Goal: Obtain resource: Obtain resource

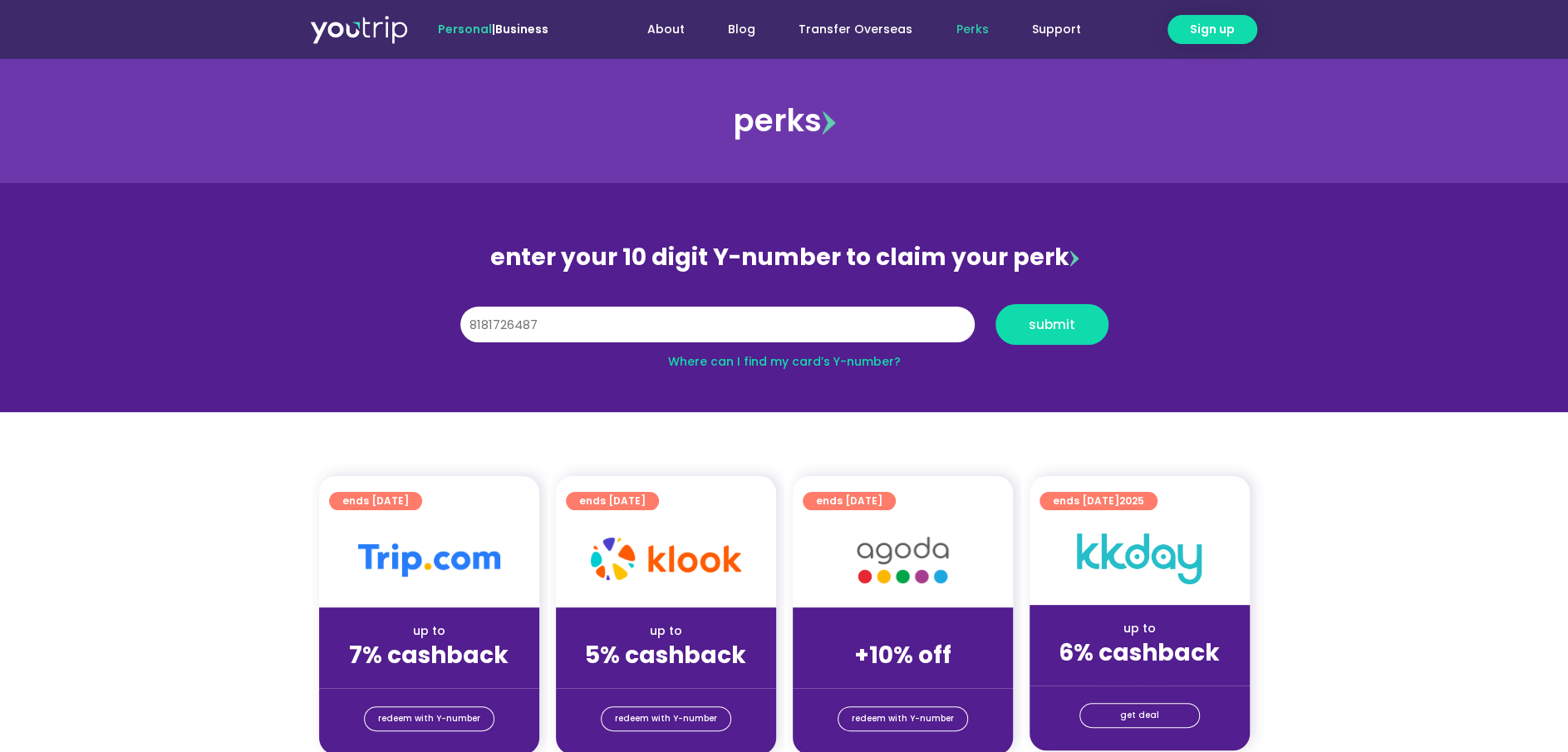
type input "8181726487"
click at [995, 304] on button "submit" at bounding box center [1051, 324] width 113 height 41
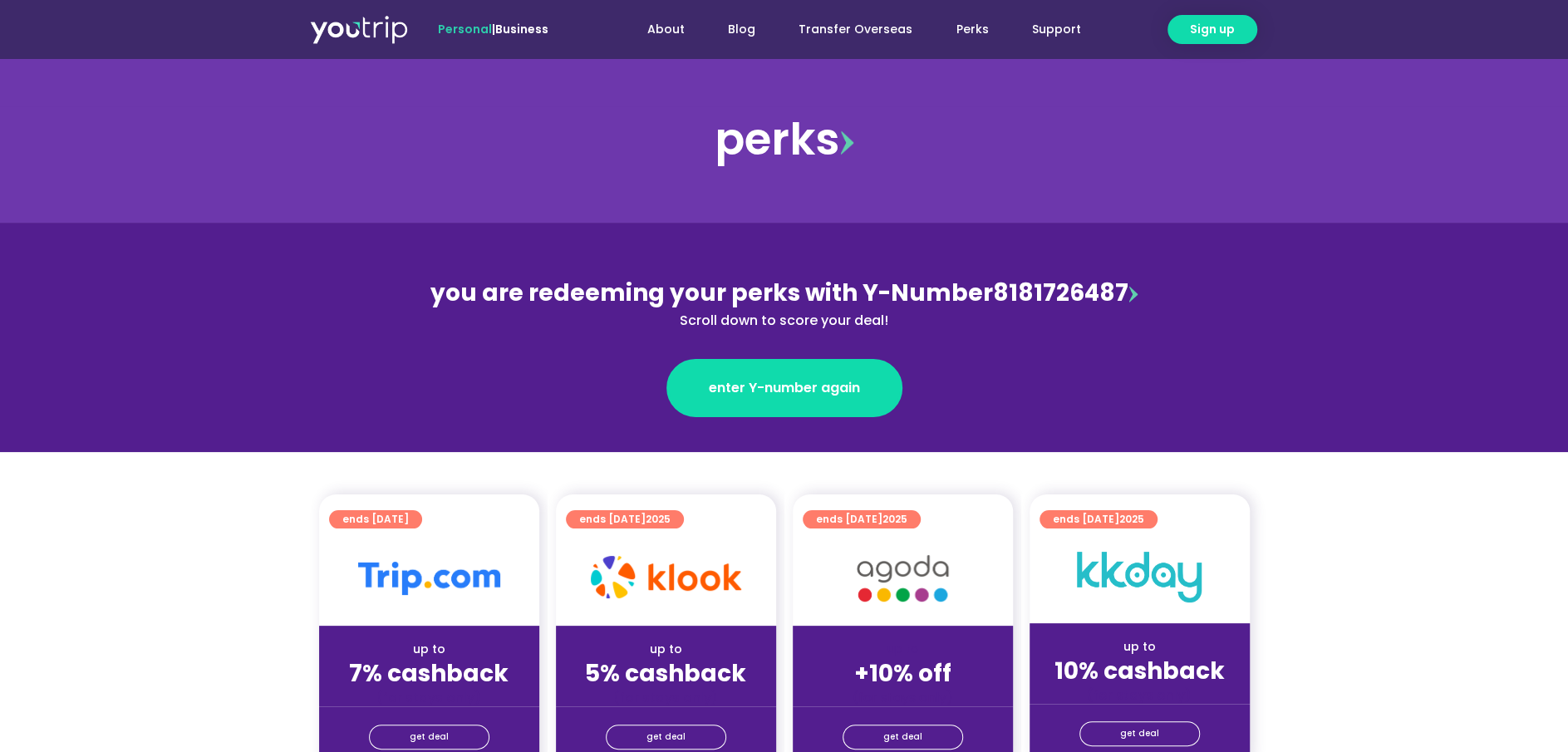
scroll to position [371, 0]
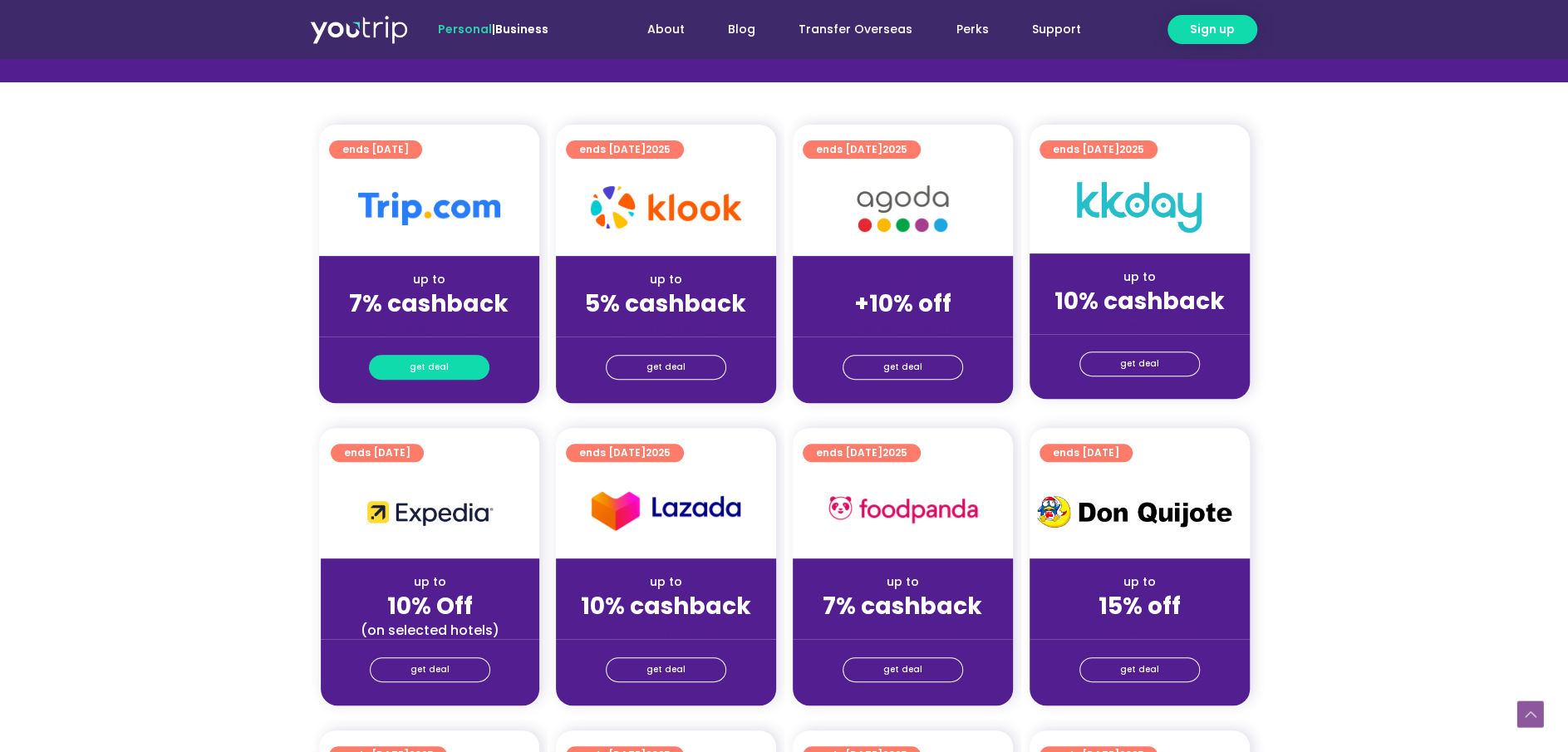
click at [456, 365] on link "get deal" at bounding box center [430, 367] width 121 height 25
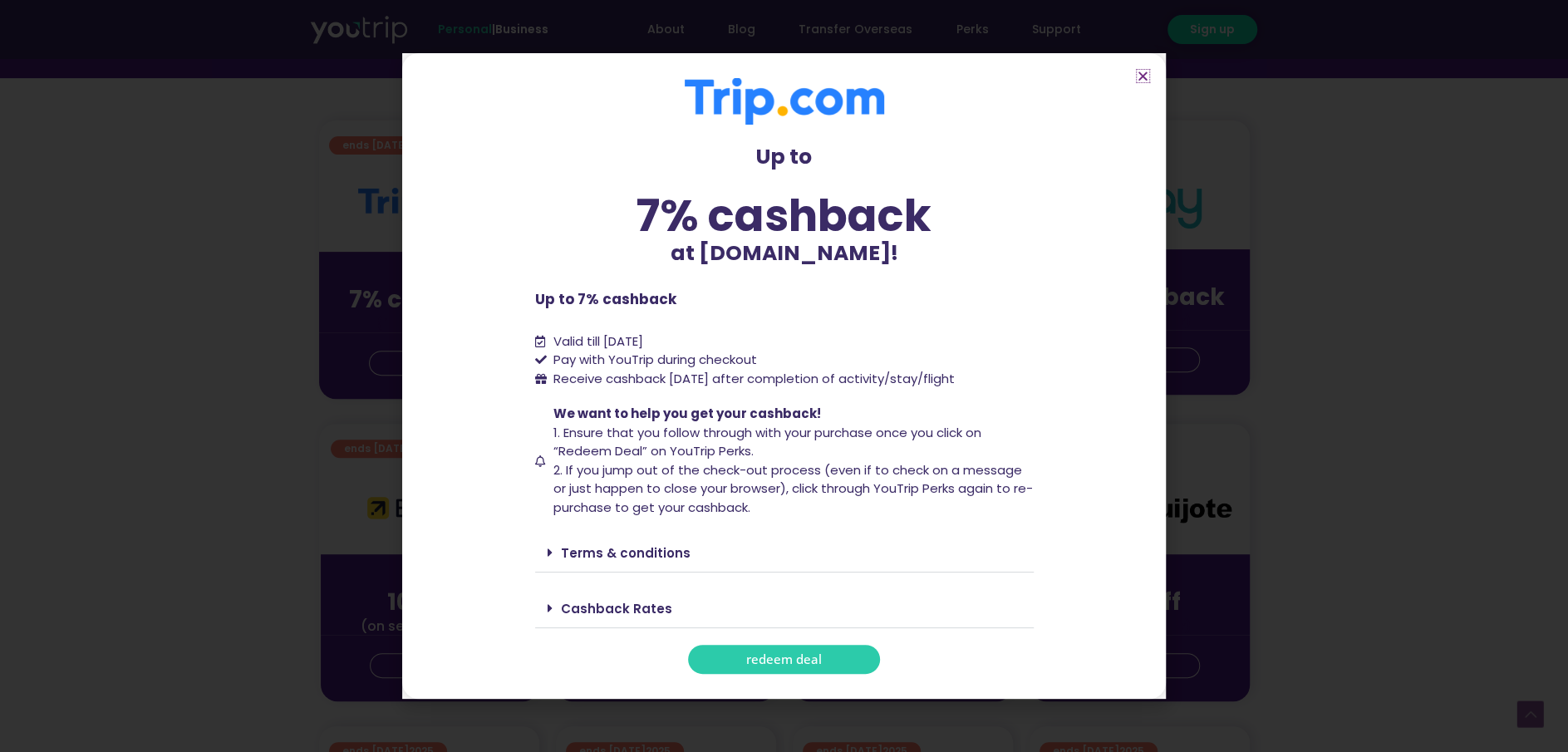
scroll to position [375, 0]
click at [610, 600] on link "Cashback Rates" at bounding box center [616, 608] width 111 height 17
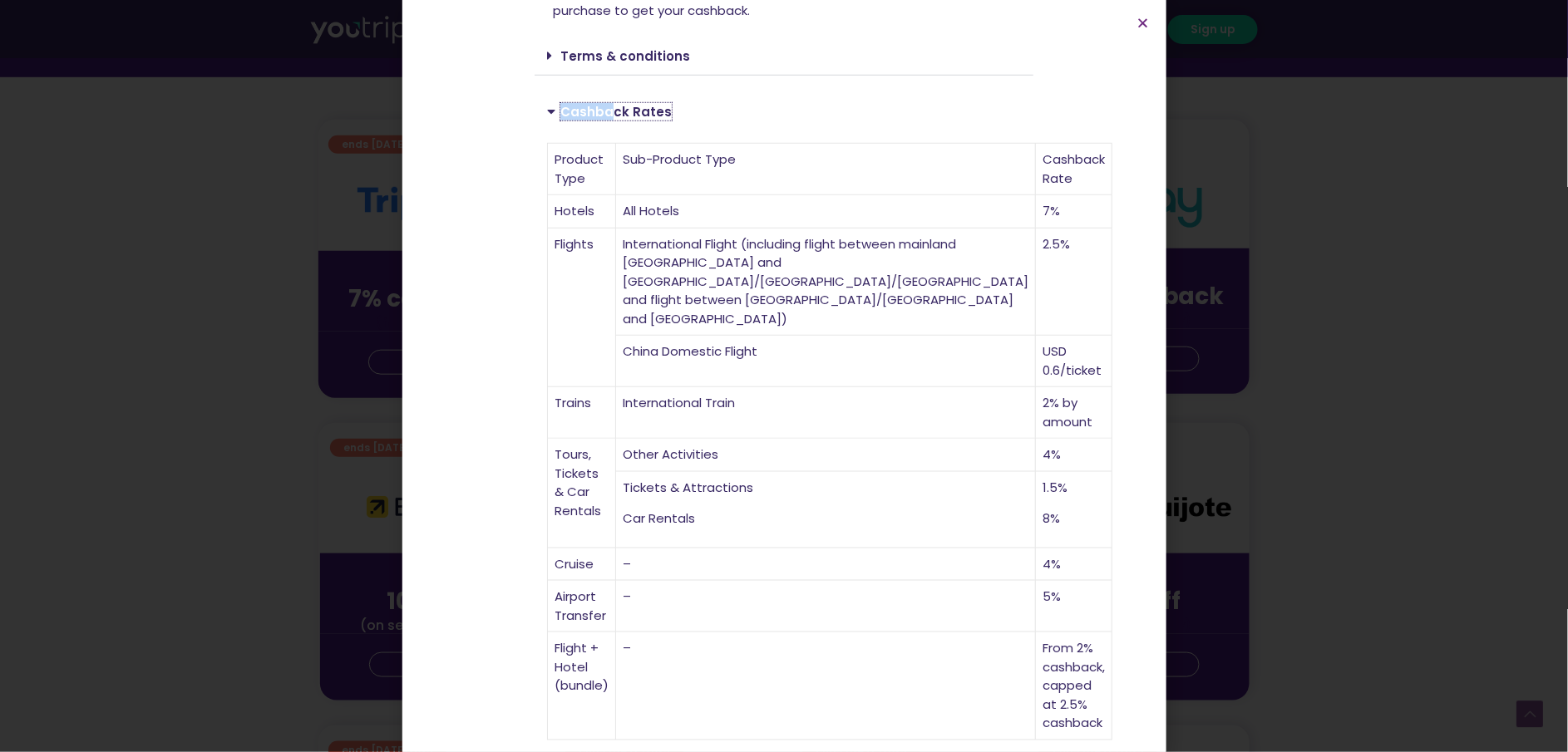
scroll to position [381, 0]
click at [714, 438] on td "Other Activities" at bounding box center [825, 454] width 420 height 33
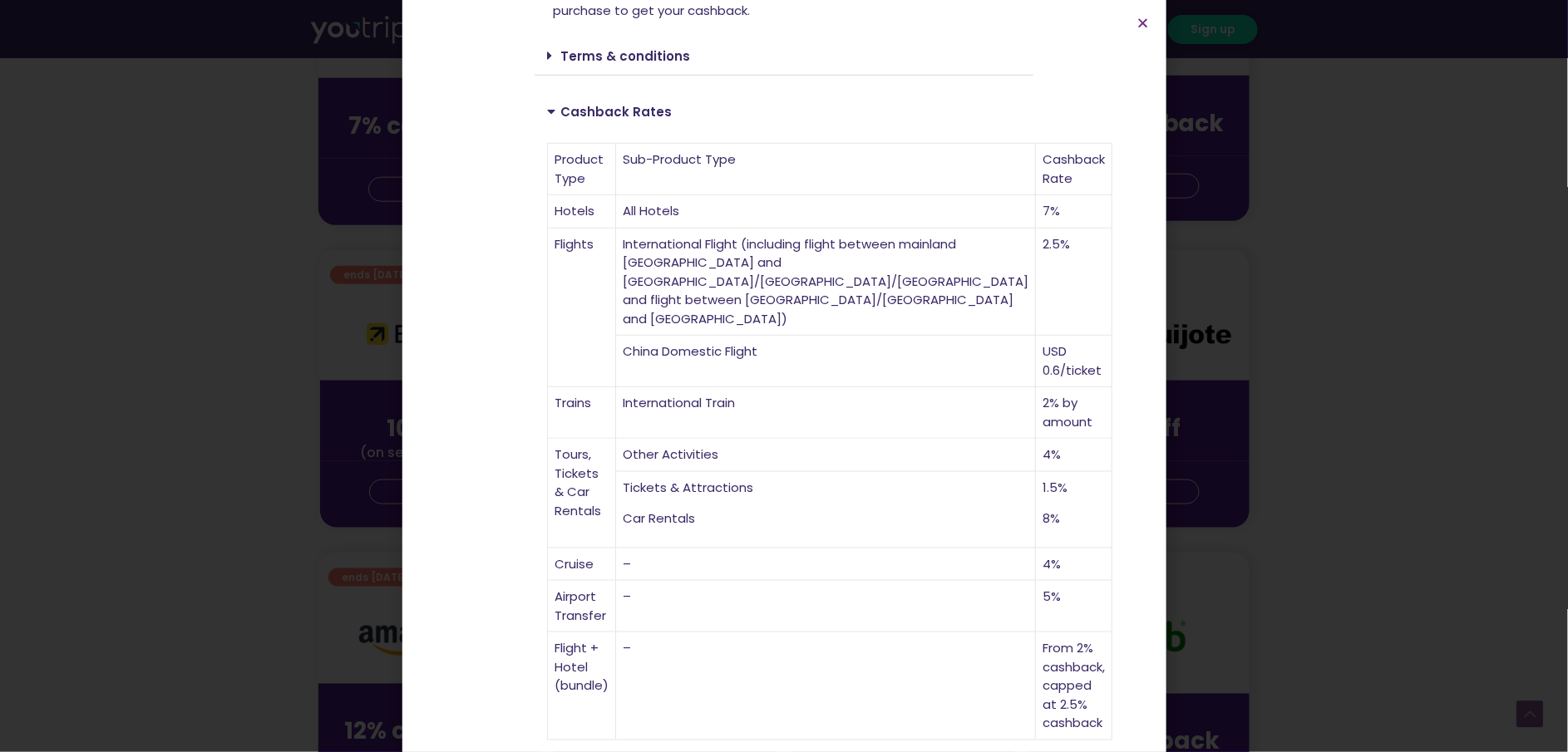
scroll to position [559, 0]
